Goal: Check status: Check status

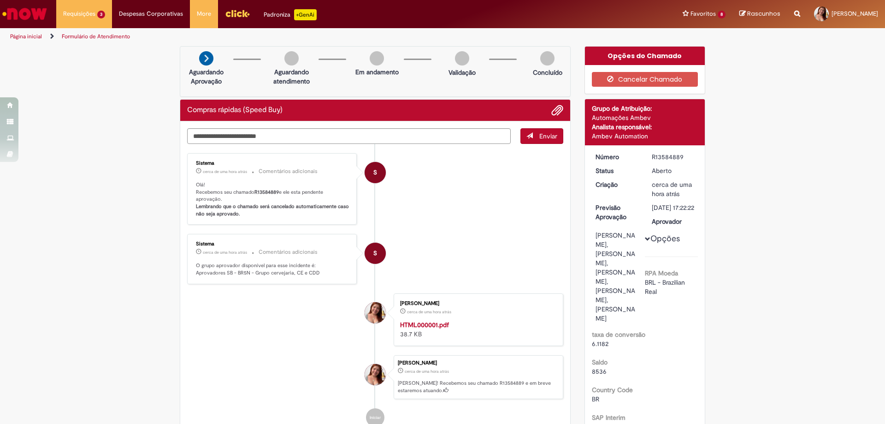
scroll to position [231, 0]
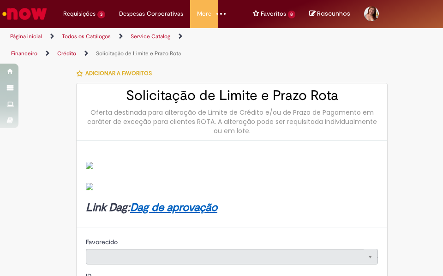
type input "********"
type input "**********"
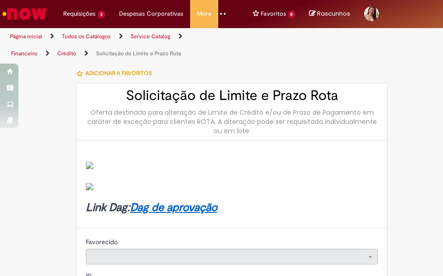
type input "****"
type input "**********"
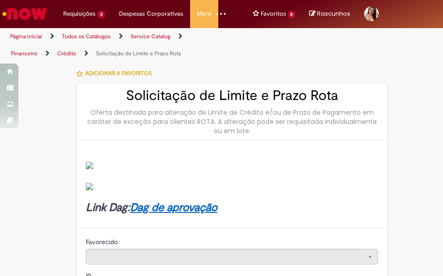
type input "**********"
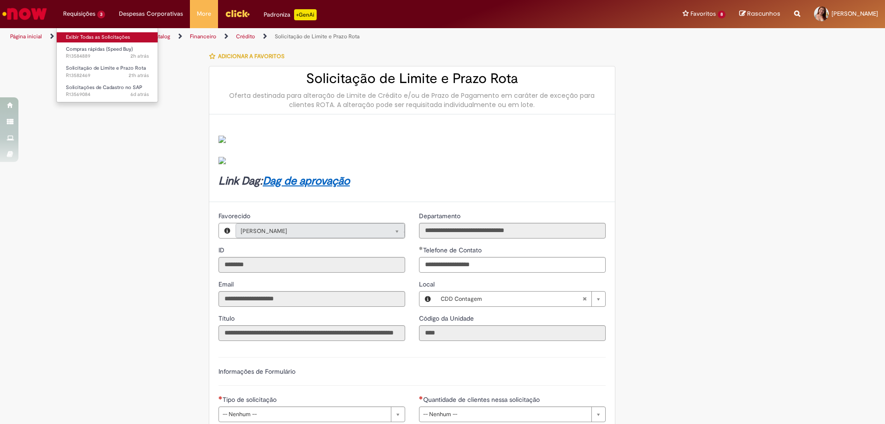
click at [100, 33] on link "Exibir Todas as Solicitações" at bounding box center [107, 37] width 101 height 10
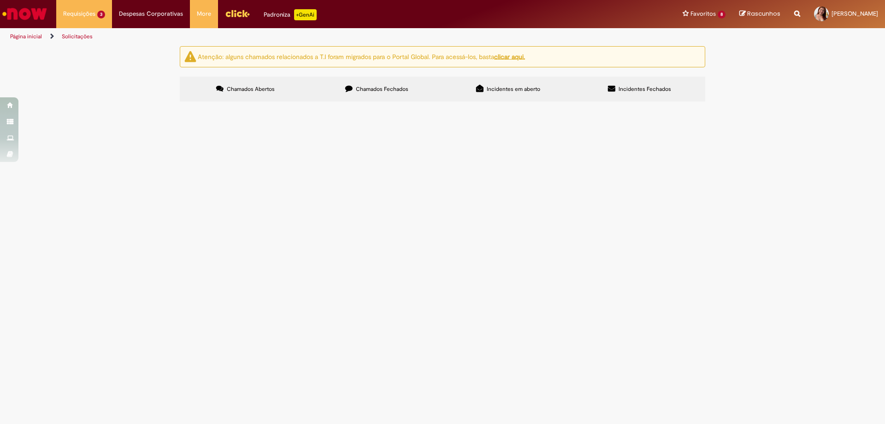
click at [385, 81] on label "Chamados Fechados" at bounding box center [376, 89] width 131 height 25
click at [0, 0] on input "Pesquisar" at bounding box center [0, 0] width 0 height 0
type input "***"
click at [0, 0] on button "Pesquisar" at bounding box center [0, 0] width 0 height 0
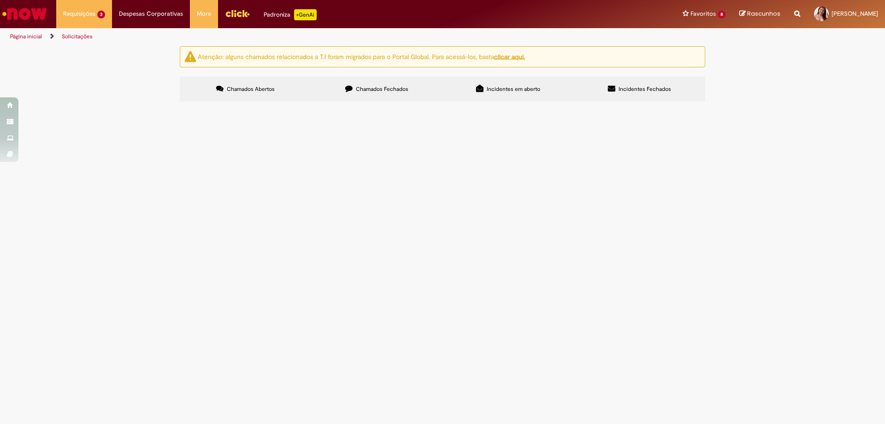
scroll to position [46, 0]
click at [0, 0] on span "R13504004" at bounding box center [0, 0] width 0 height 0
click at [0, 0] on span "Solicito o pagamento da conta de luz HUB BEES. Referente ao mês 09/2025. Senha …" at bounding box center [0, 0] width 0 height 0
click at [0, 0] on span "Pagamento de utilidades por exceção" at bounding box center [0, 0] width 0 height 0
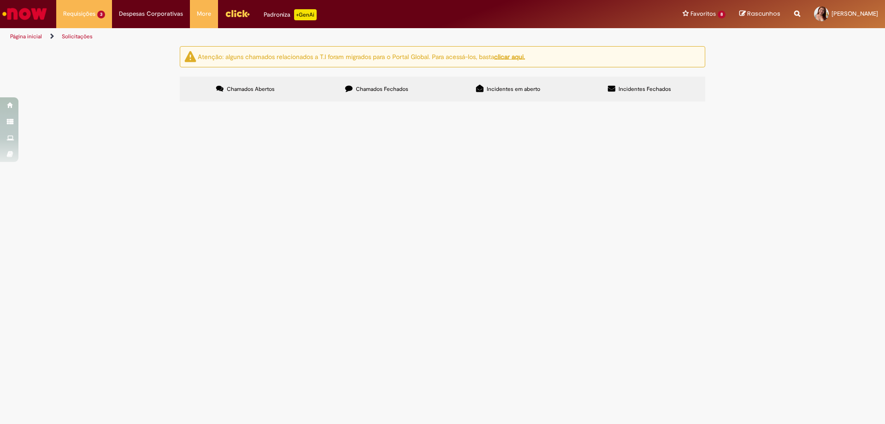
click at [0, 0] on section "Itens solicitados Exportar como PDF Exportar como Excel Exportar como CSV Itens…" at bounding box center [0, 0] width 0 height 0
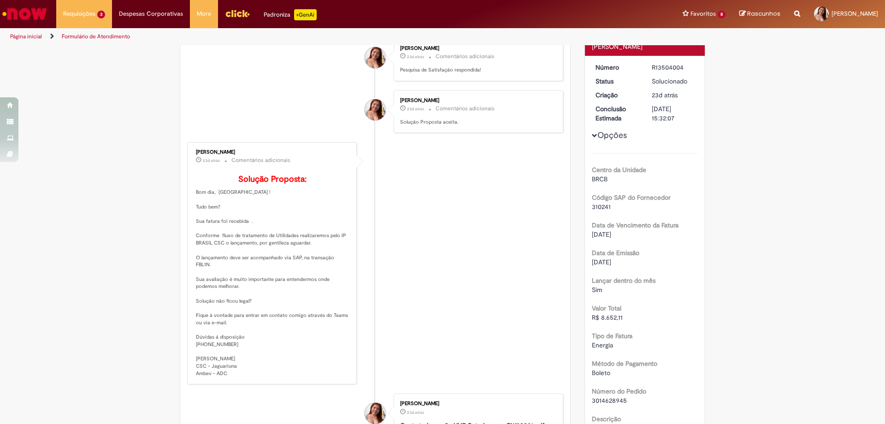
click at [198, 216] on div "[PERSON_NAME] 23d atrás 23 dias atrás Comentários adicionais Solução Proposta: …" at bounding box center [272, 263] width 164 height 236
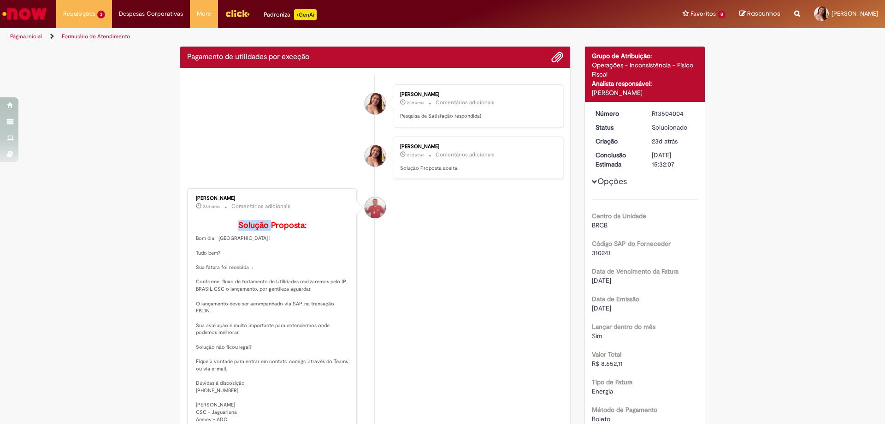
click at [198, 216] on div "[PERSON_NAME] 23d atrás 23 dias atrás Comentários adicionais Solução Proposta: …" at bounding box center [272, 309] width 164 height 236
click at [369, 246] on div "Histórico de tíquete" at bounding box center [375, 289] width 23 height 188
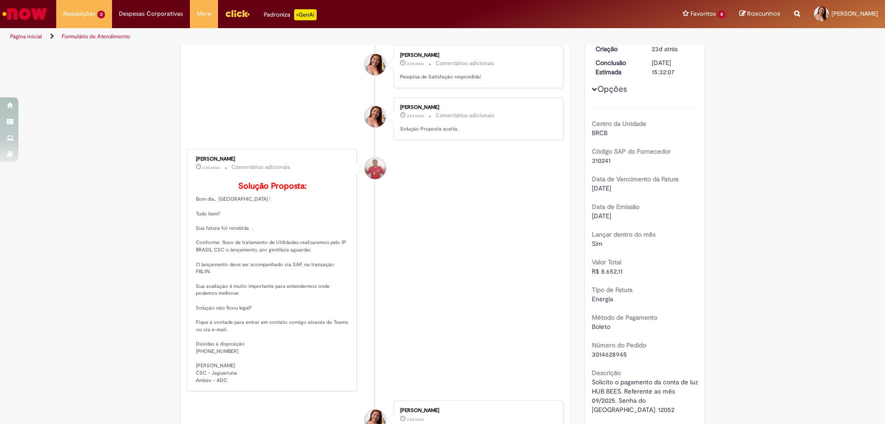
scroll to position [145, 0]
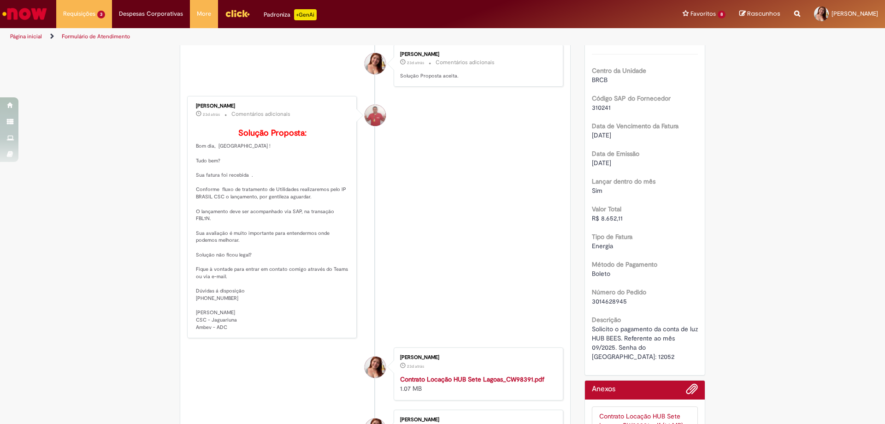
click at [333, 226] on p "Solução Proposta: Bom dia, [GEOGRAPHIC_DATA] ! Tudo bem? Sua fatura foi recebid…" at bounding box center [273, 230] width 154 height 202
copy p "FBL1N"
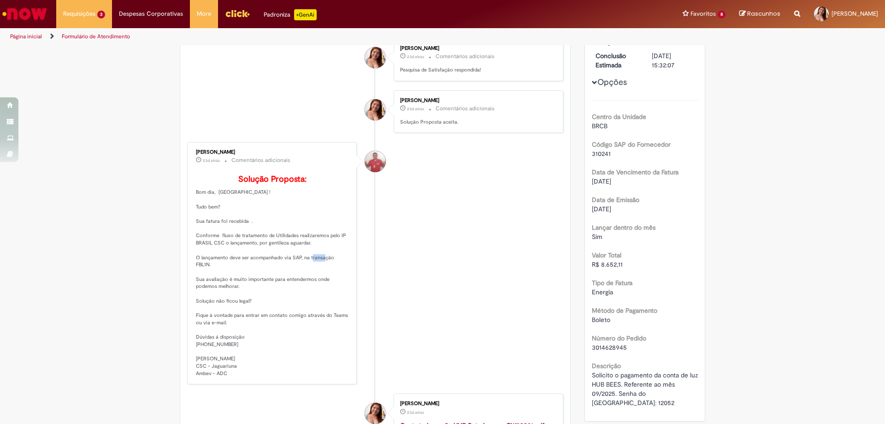
click at [603, 154] on span "310241" at bounding box center [601, 153] width 19 height 8
copy span "310241"
drag, startPoint x: 260, startPoint y: 154, endPoint x: 190, endPoint y: 150, distance: 70.2
click at [190, 150] on div "[PERSON_NAME] 23d atrás 23 dias atrás Comentários adicionais Solução Proposta: …" at bounding box center [272, 263] width 164 height 236
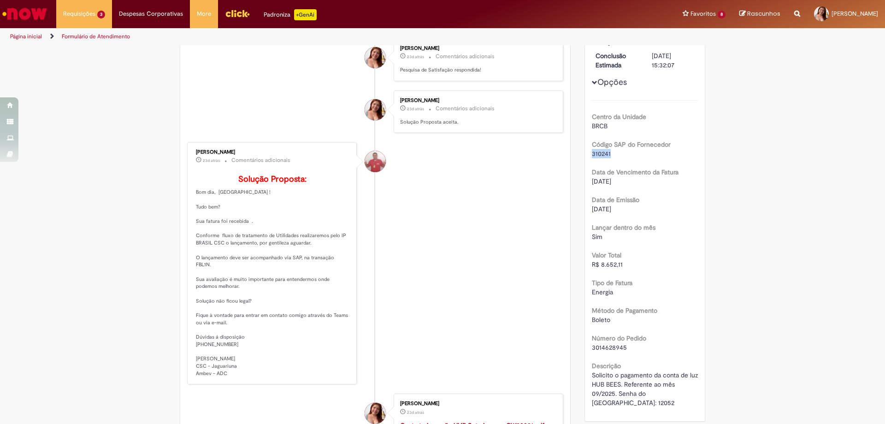
copy div "[PERSON_NAME]"
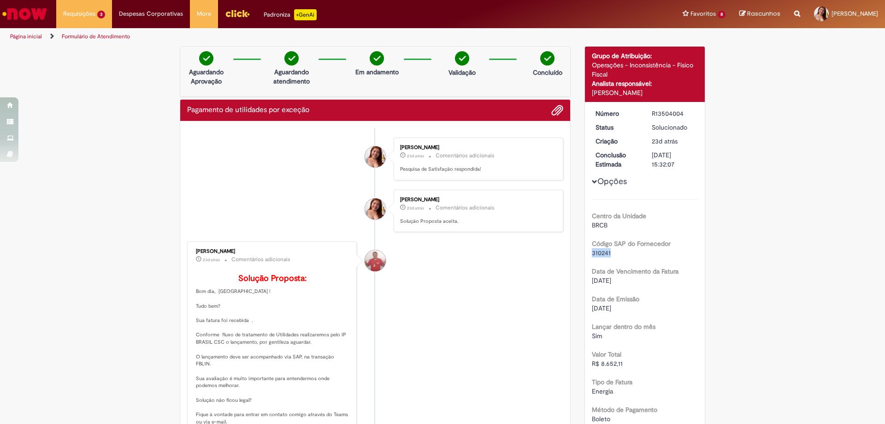
scroll to position [231, 0]
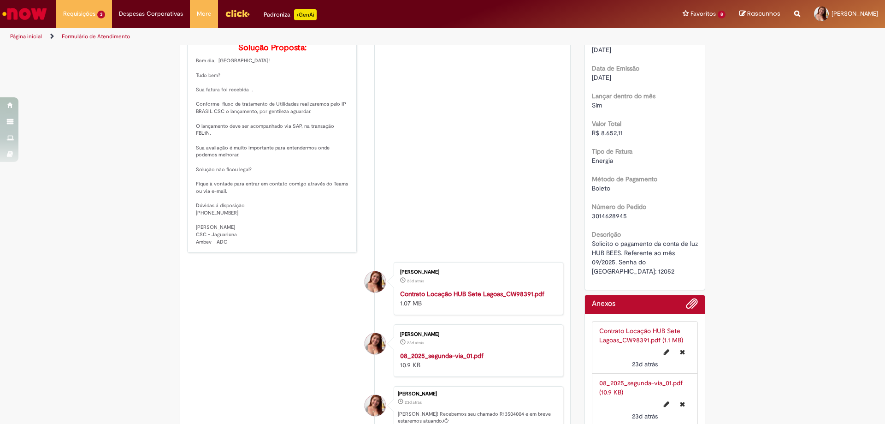
click at [316, 179] on p "Solução Proposta: Bom dia, [GEOGRAPHIC_DATA] ! Tudo bem? Sua fatura foi recebid…" at bounding box center [273, 144] width 154 height 202
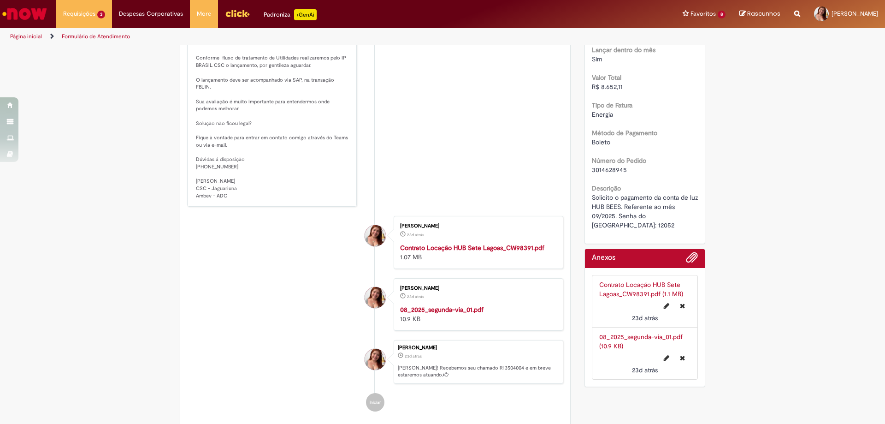
scroll to position [138, 0]
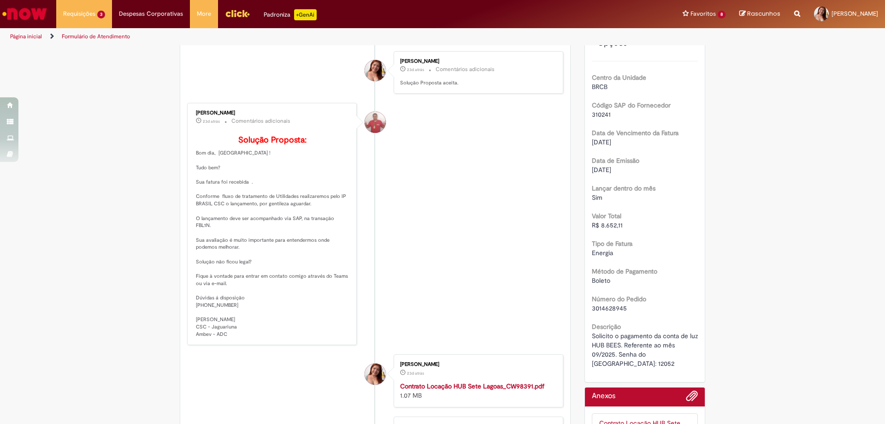
click at [337, 232] on p "Solução Proposta: Bom dia, [GEOGRAPHIC_DATA] ! Tudo bem? Sua fatura foi recebid…" at bounding box center [273, 237] width 154 height 202
click at [337, 233] on p "Solução Proposta: Bom dia, [GEOGRAPHIC_DATA] ! Tudo bem? Sua fatura foi recebid…" at bounding box center [273, 237] width 154 height 202
copy p "FBL1N"
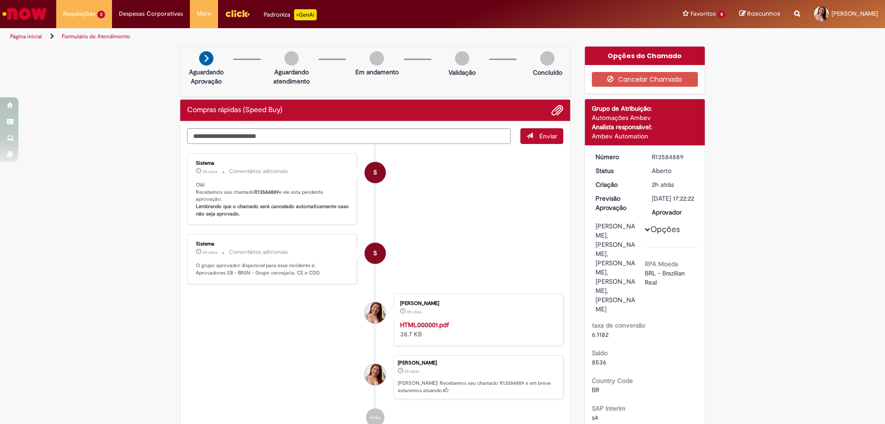
scroll to position [231, 0]
